Goal: Communication & Community: Answer question/provide support

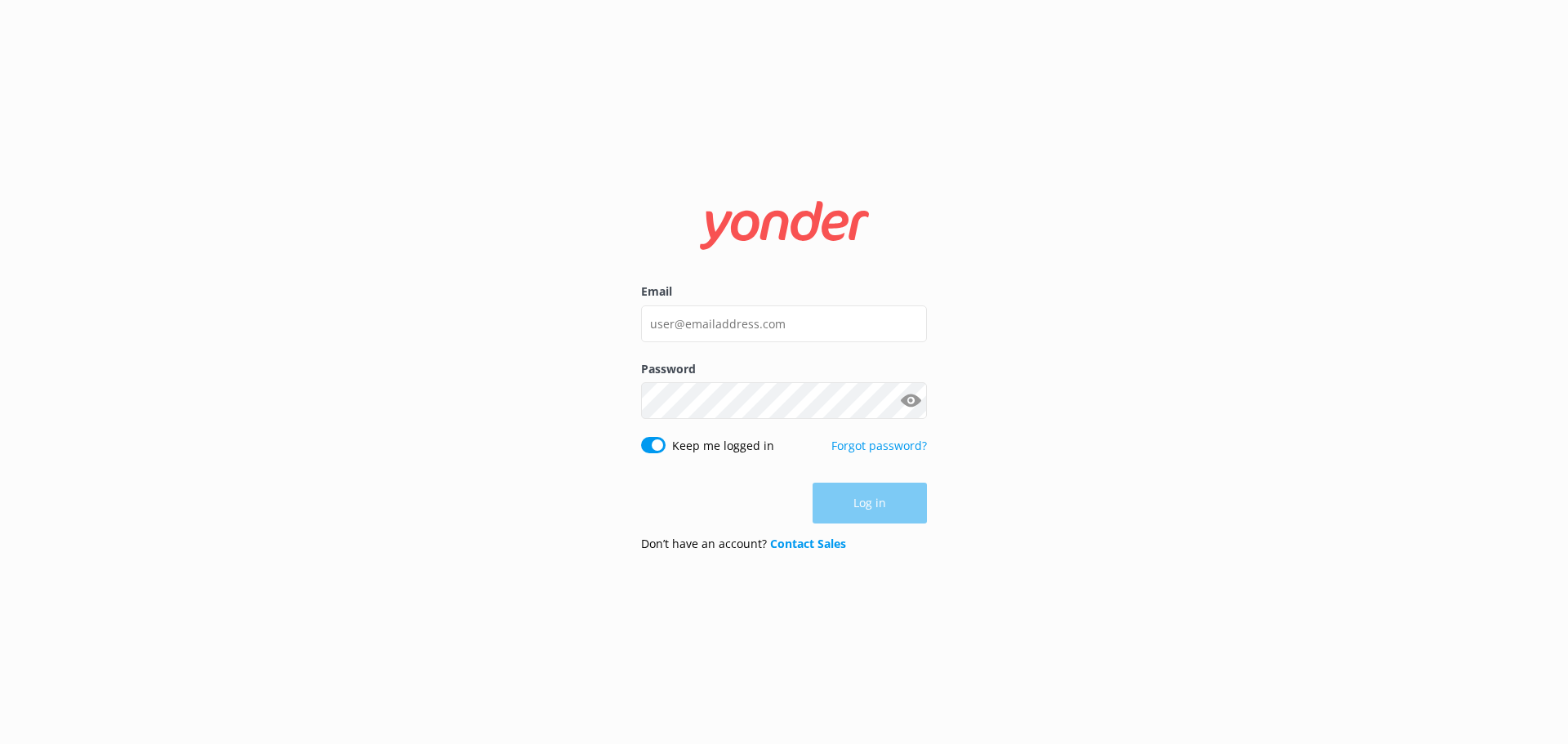
click at [848, 448] on div at bounding box center [738, 511] width 335 height 186
click at [888, 459] on div at bounding box center [738, 511] width 335 height 186
click at [781, 327] on input "Email" at bounding box center [784, 323] width 286 height 37
type input "[EMAIL_ADDRESS][DOMAIN_NAME]"
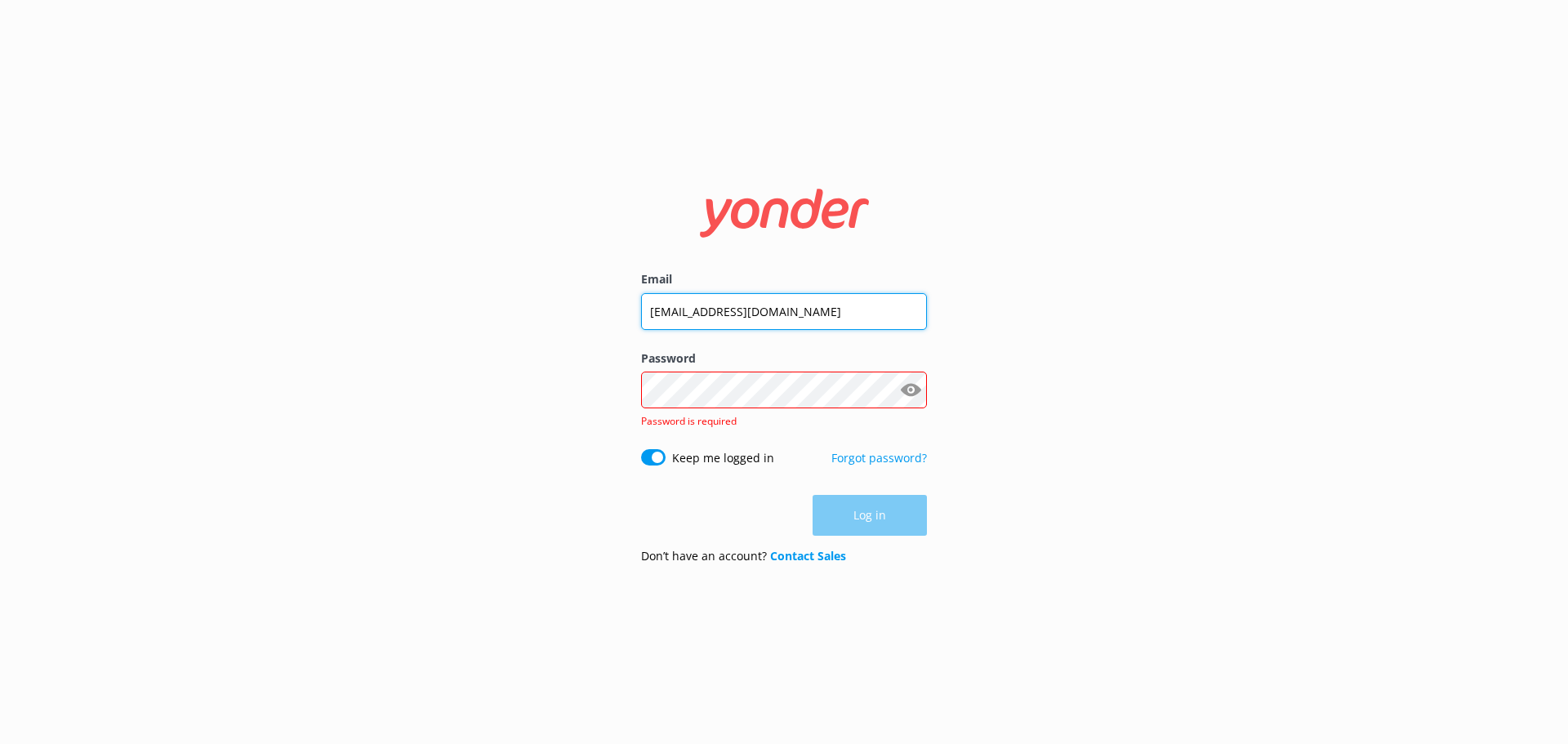
click at [775, 316] on input "[EMAIL_ADDRESS][DOMAIN_NAME]" at bounding box center [784, 312] width 286 height 37
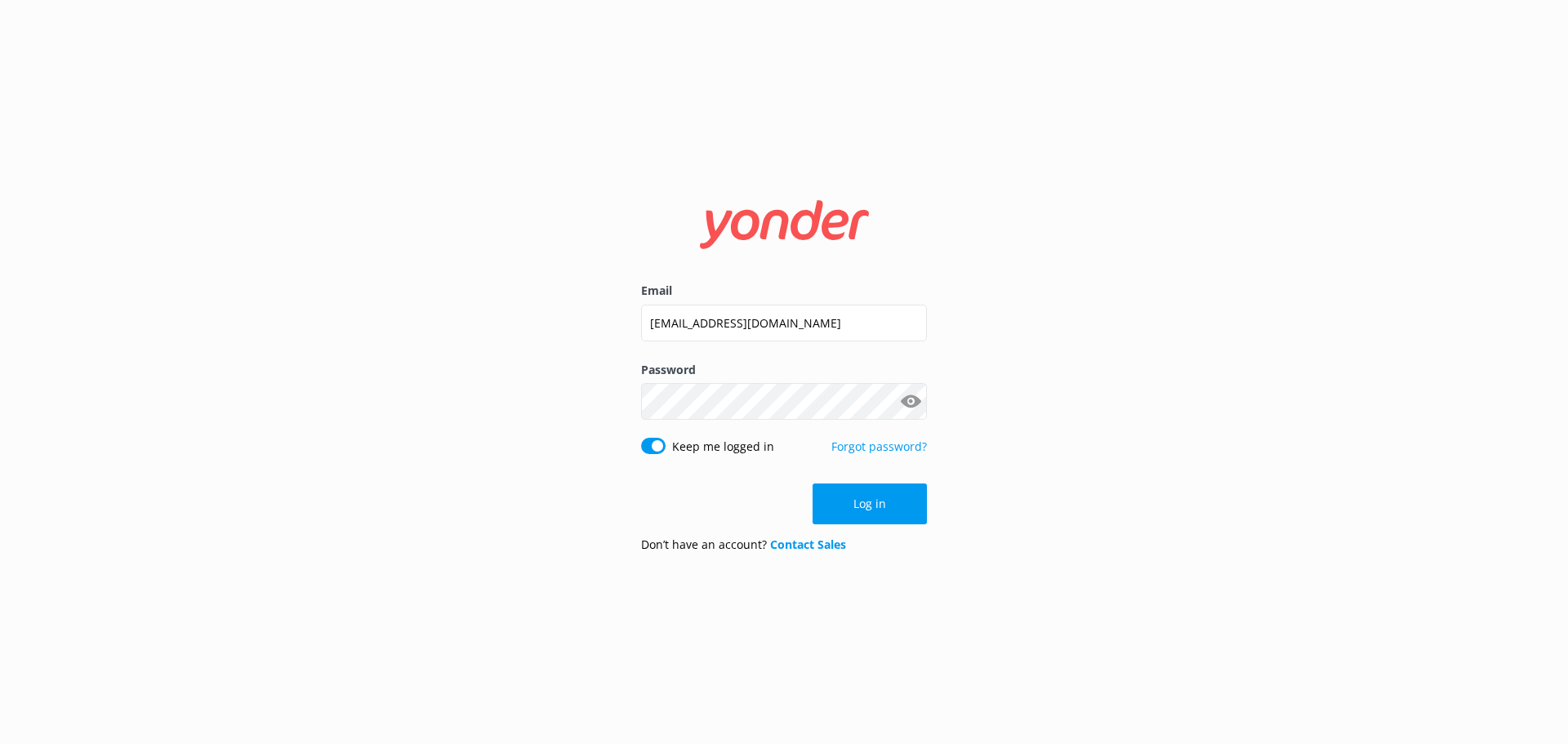
click at [882, 453] on div at bounding box center [738, 512] width 335 height 186
click at [849, 504] on button "Log in" at bounding box center [870, 504] width 114 height 41
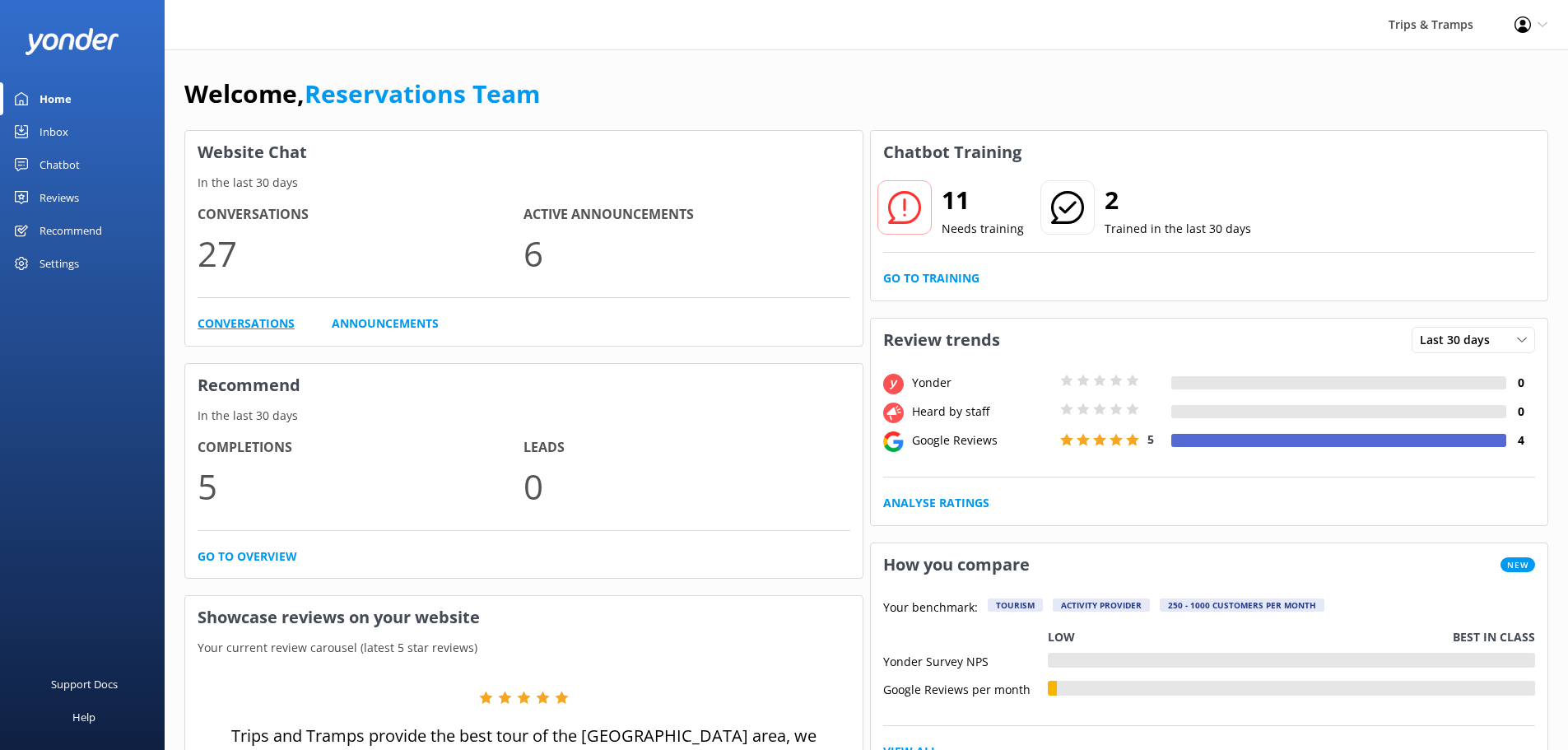
click at [233, 319] on link "Conversations" at bounding box center [246, 323] width 97 height 18
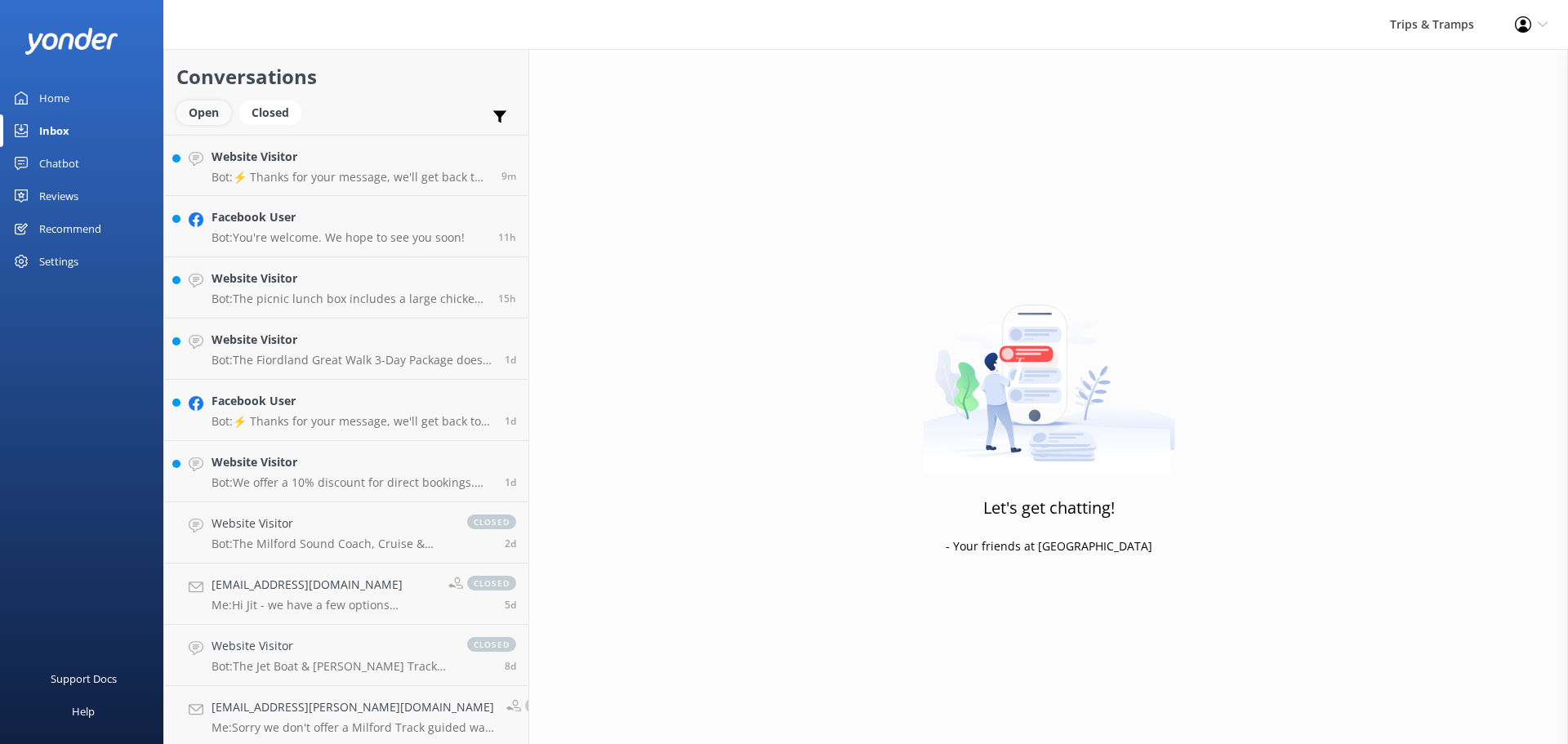
click at [204, 116] on div "Open" at bounding box center [204, 112] width 55 height 24
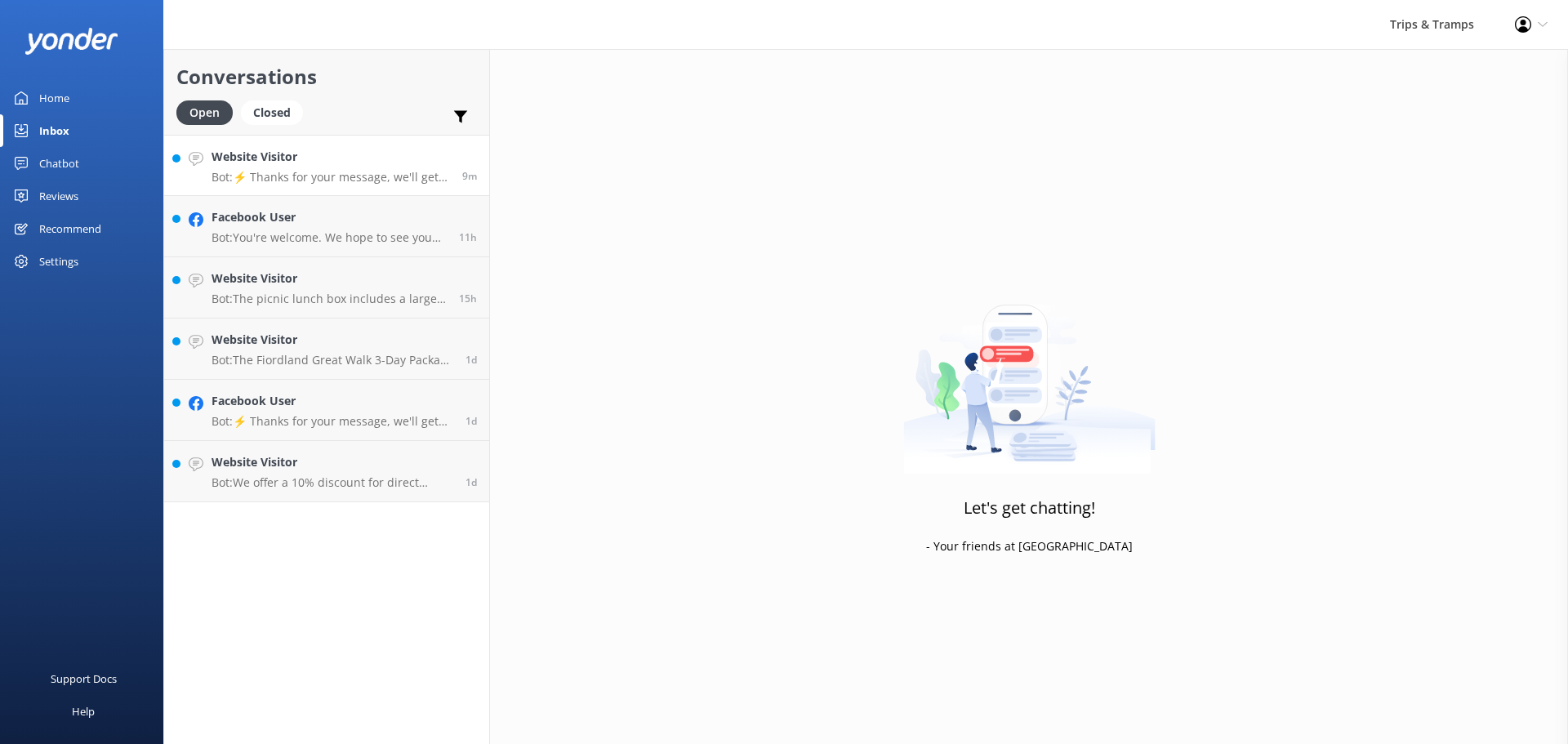
click at [325, 182] on p "Bot: ⚡ Thanks for your message, we'll get back to you as soon as we can. You're…" at bounding box center [330, 177] width 238 height 14
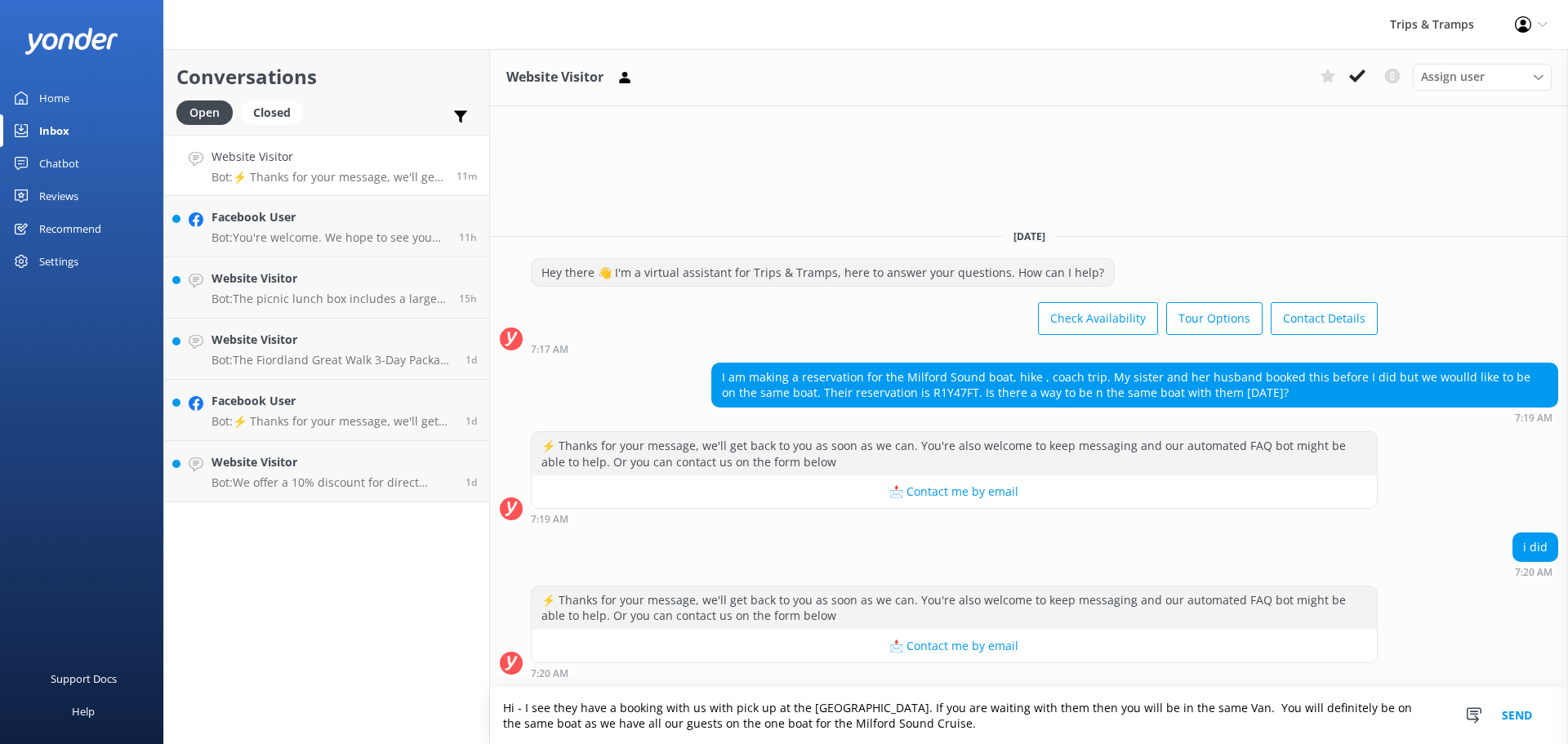
type textarea "Hi - I see they have a booking with us with pick up at the [GEOGRAPHIC_DATA]. I…"
click at [1500, 718] on button "Send" at bounding box center [1516, 715] width 61 height 56
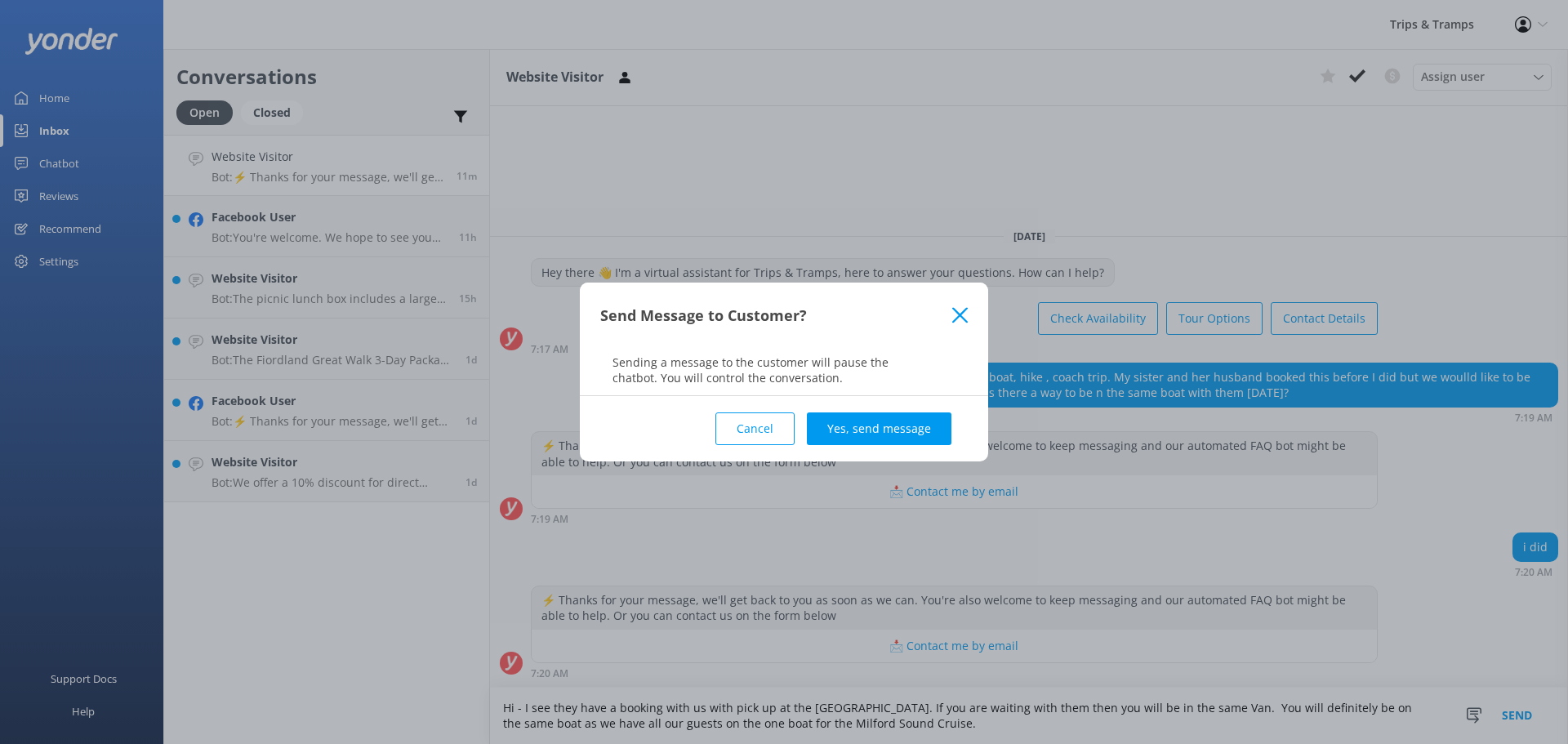
click at [923, 434] on button "Yes, send message" at bounding box center [880, 428] width 145 height 33
